Goal: Task Accomplishment & Management: Use online tool/utility

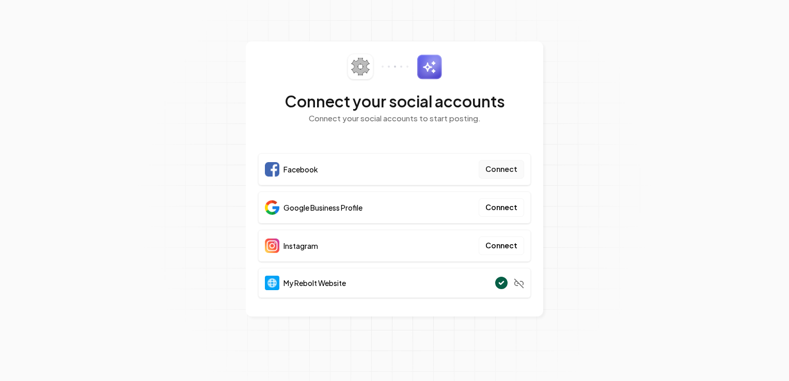
click at [507, 169] on button "Connect" at bounding box center [501, 169] width 45 height 19
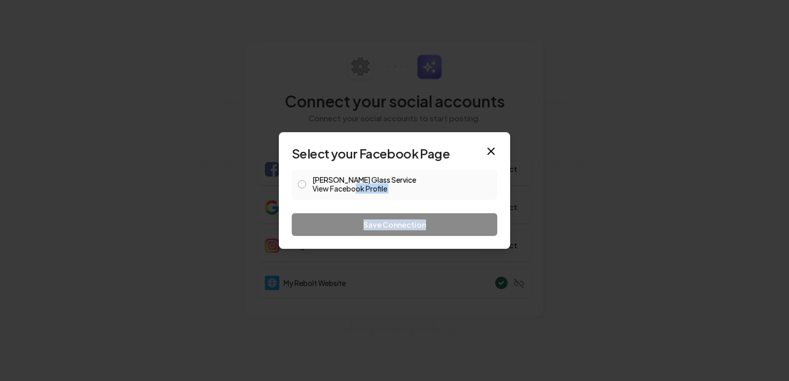
drag, startPoint x: 450, startPoint y: 220, endPoint x: 355, endPoint y: 187, distance: 100.4
click at [355, 187] on form "Select your Facebook Page Davis Glass Service View Facebook Profile Save Connec…" at bounding box center [395, 190] width 206 height 91
click at [355, 187] on link "View Facebook Profile" at bounding box center [401, 188] width 179 height 10
click at [491, 154] on icon "button" at bounding box center [491, 151] width 12 height 12
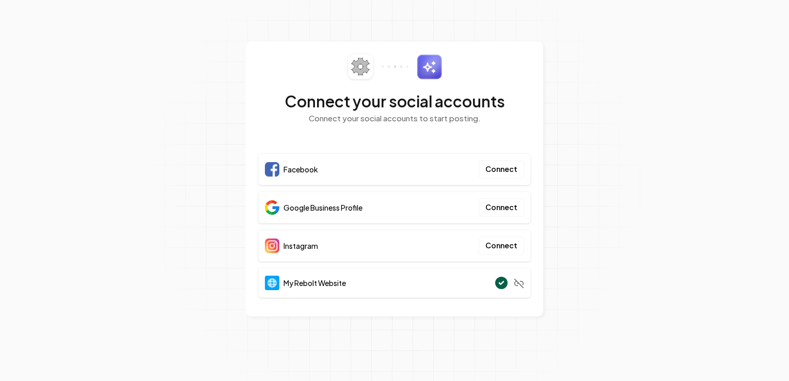
click at [359, 212] on span "Google Business Profile" at bounding box center [323, 207] width 79 height 10
click at [489, 207] on button "Connect" at bounding box center [501, 207] width 45 height 19
click at [700, 133] on section "Connect your social accounts Connect your social accounts to start posting. Fac…" at bounding box center [394, 190] width 789 height 381
click at [501, 201] on button "Connect" at bounding box center [501, 207] width 45 height 19
click at [499, 207] on button "Connect" at bounding box center [501, 207] width 45 height 19
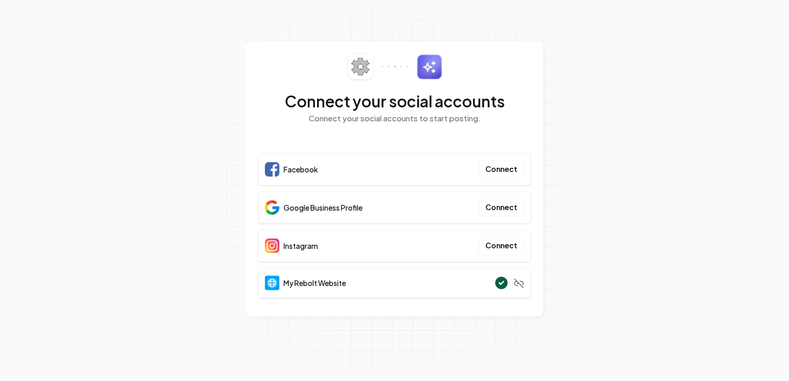
click at [573, 67] on section "Connect your social accounts Connect your social accounts to start posting. Fac…" at bounding box center [394, 190] width 789 height 381
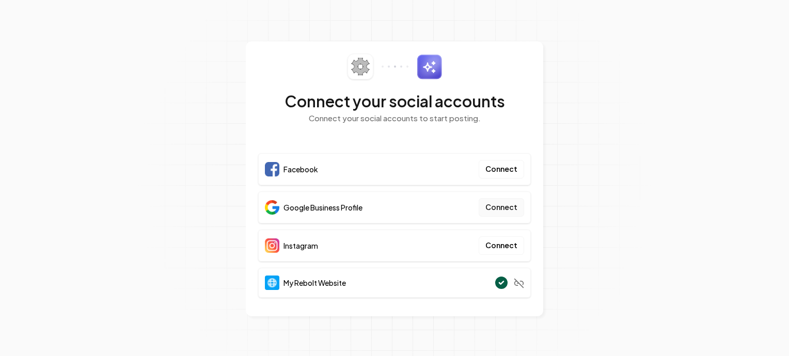
click at [516, 211] on button "Connect" at bounding box center [501, 207] width 45 height 19
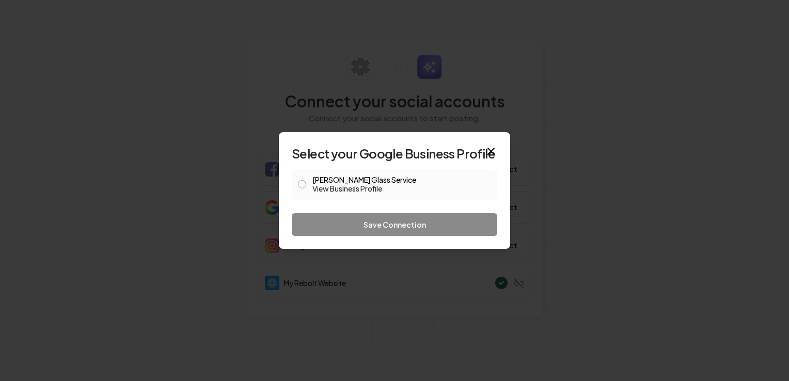
click at [363, 182] on label "Davis Glass Service View Business Profile" at bounding box center [401, 185] width 179 height 18
click at [306, 182] on button "Davis Glass Service View Business Profile" at bounding box center [302, 184] width 8 height 8
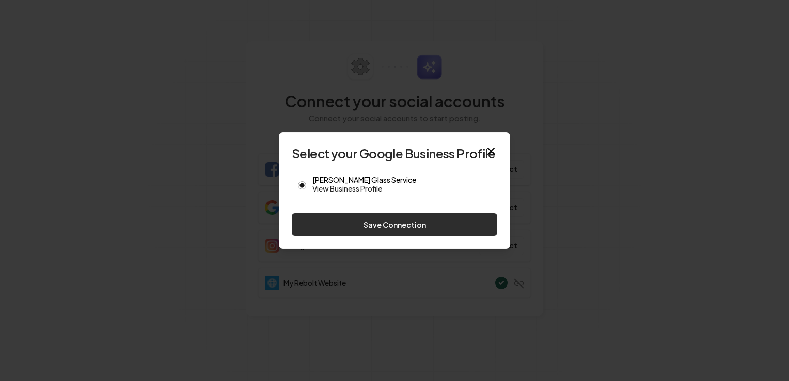
click at [396, 222] on button "Save Connection" at bounding box center [395, 224] width 206 height 23
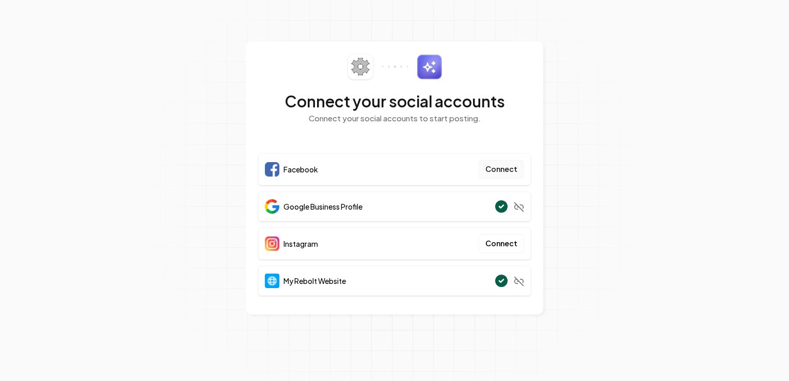
click at [499, 171] on button "Connect" at bounding box center [501, 169] width 45 height 19
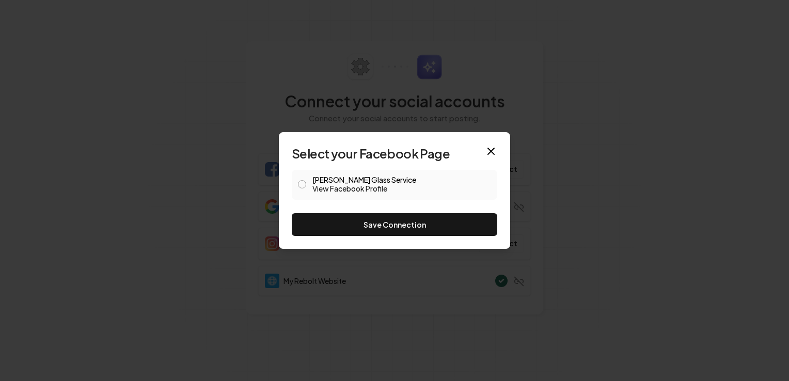
click at [326, 189] on link "View Facebook Profile" at bounding box center [401, 188] width 179 height 10
click at [329, 178] on label "Davis Glass Service View Facebook Profile" at bounding box center [401, 185] width 179 height 18
click at [306, 180] on button "Davis Glass Service View Facebook Profile" at bounding box center [302, 184] width 8 height 8
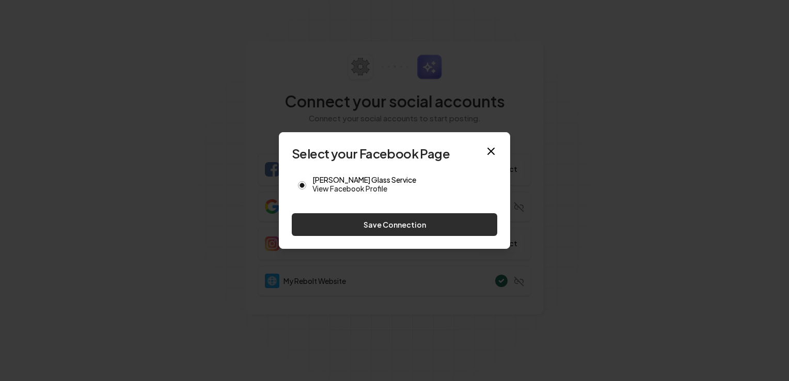
click at [352, 218] on button "Save Connection" at bounding box center [395, 224] width 206 height 23
